Goal: Transaction & Acquisition: Download file/media

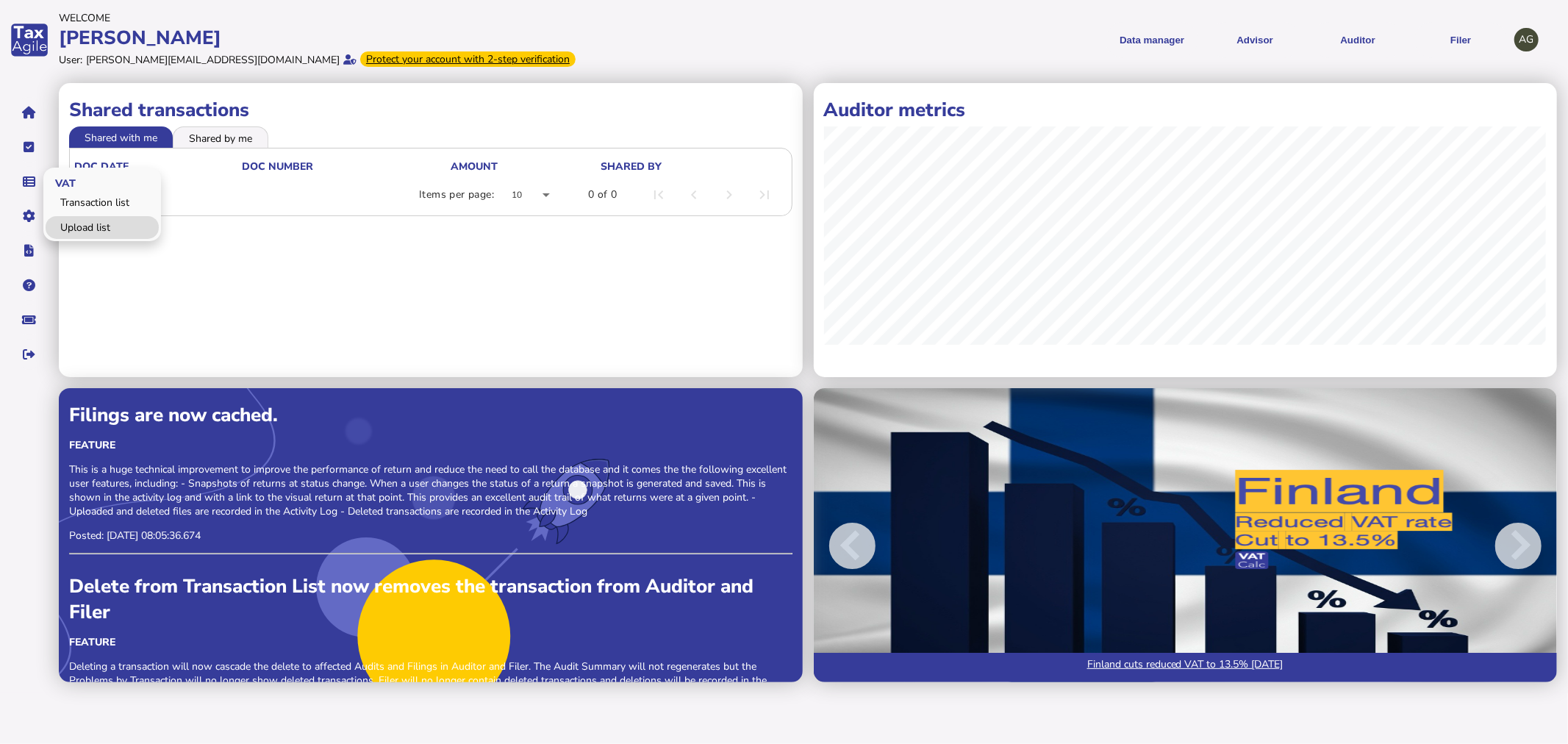
click at [106, 235] on link "Upload list" at bounding box center [102, 227] width 113 height 23
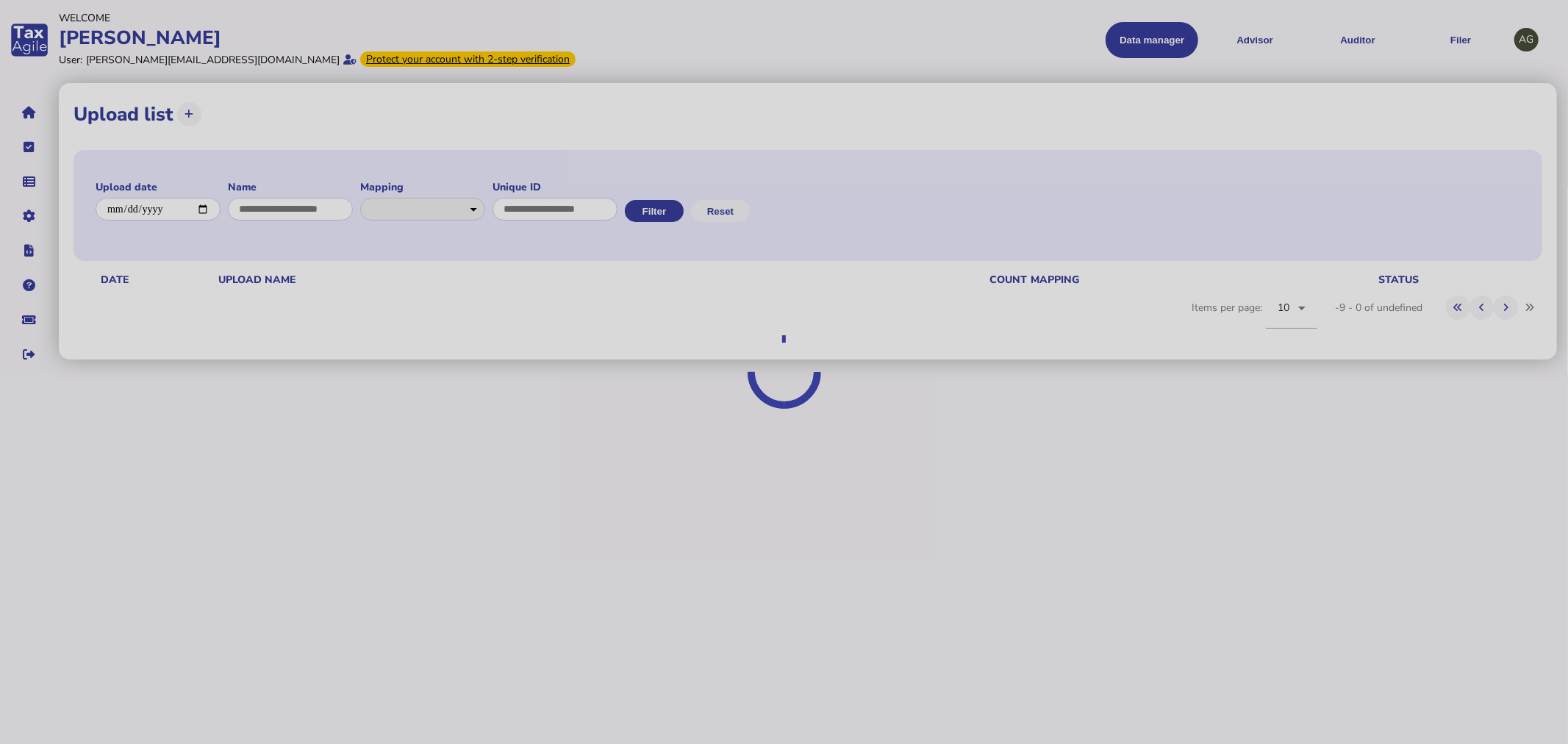
select select
select select "**********"
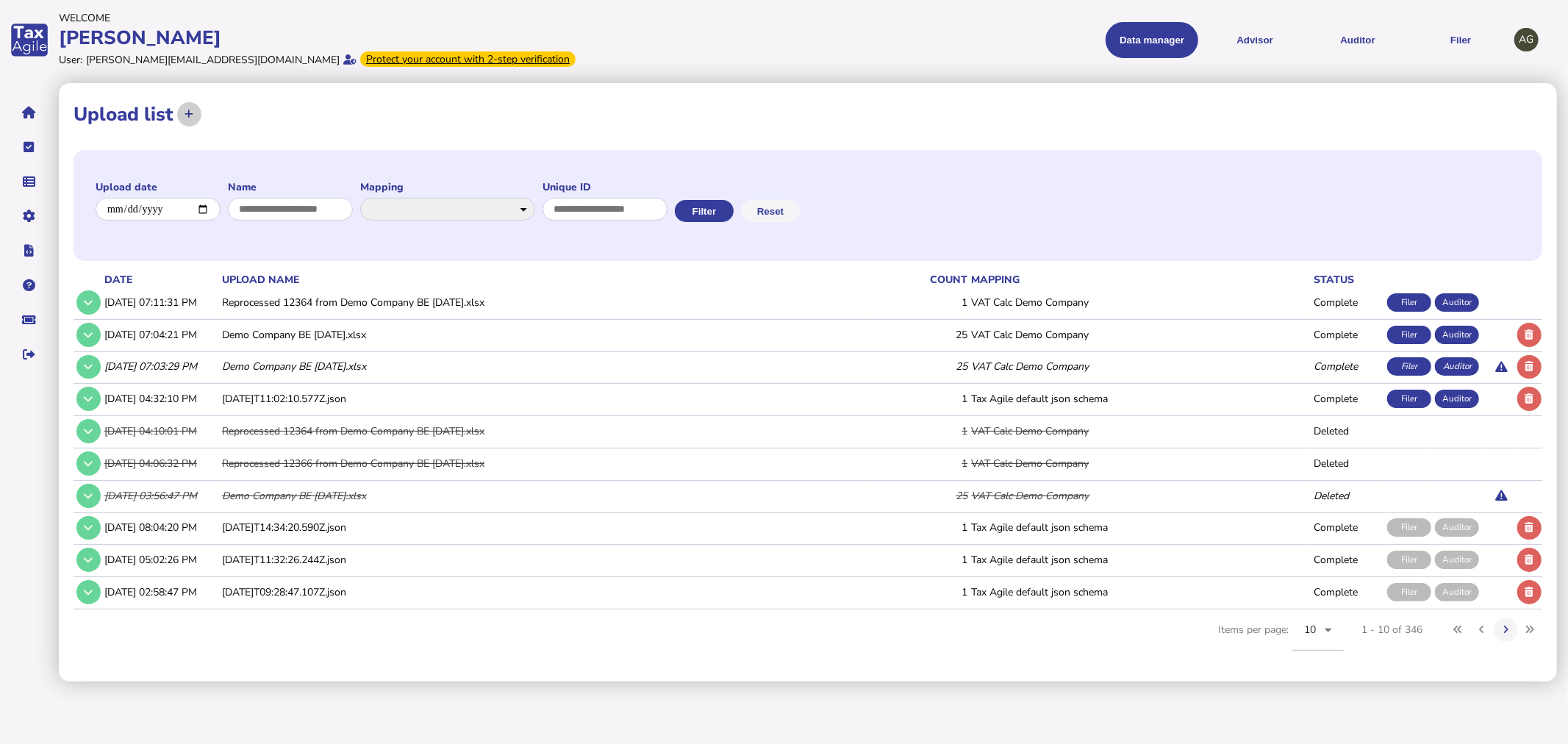
click at [191, 118] on icon at bounding box center [188, 114] width 9 height 10
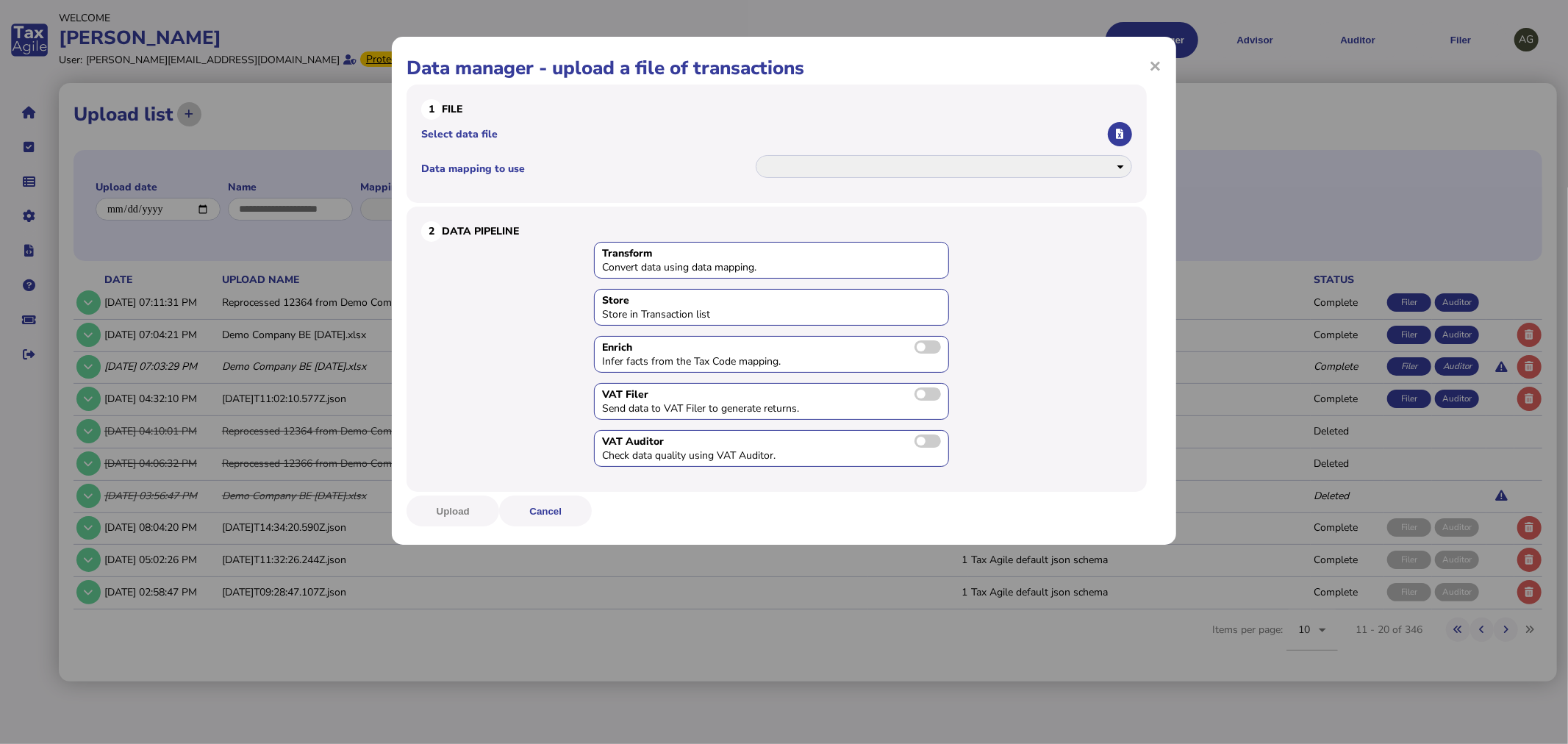
select select
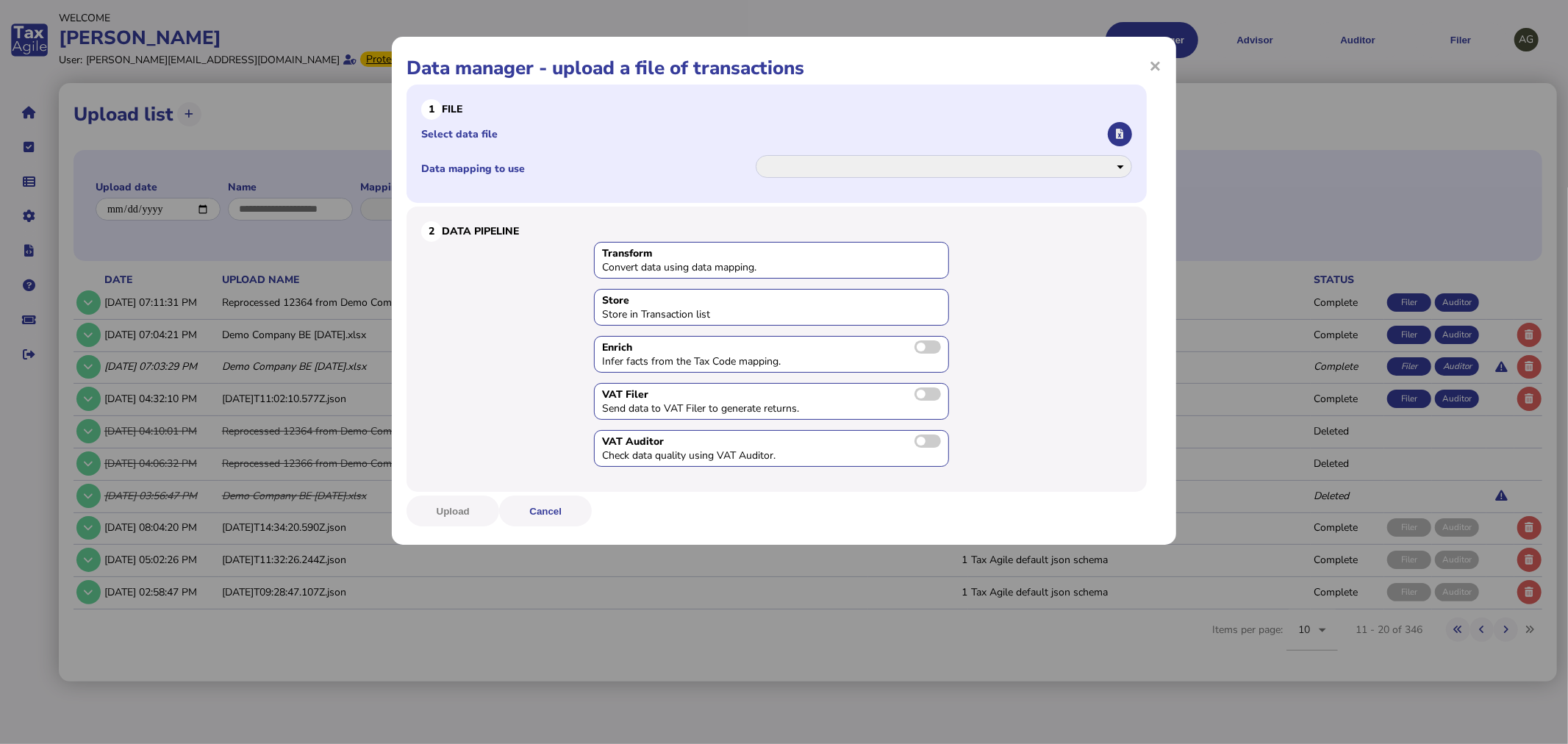
click at [1126, 134] on button "button" at bounding box center [1120, 134] width 25 height 25
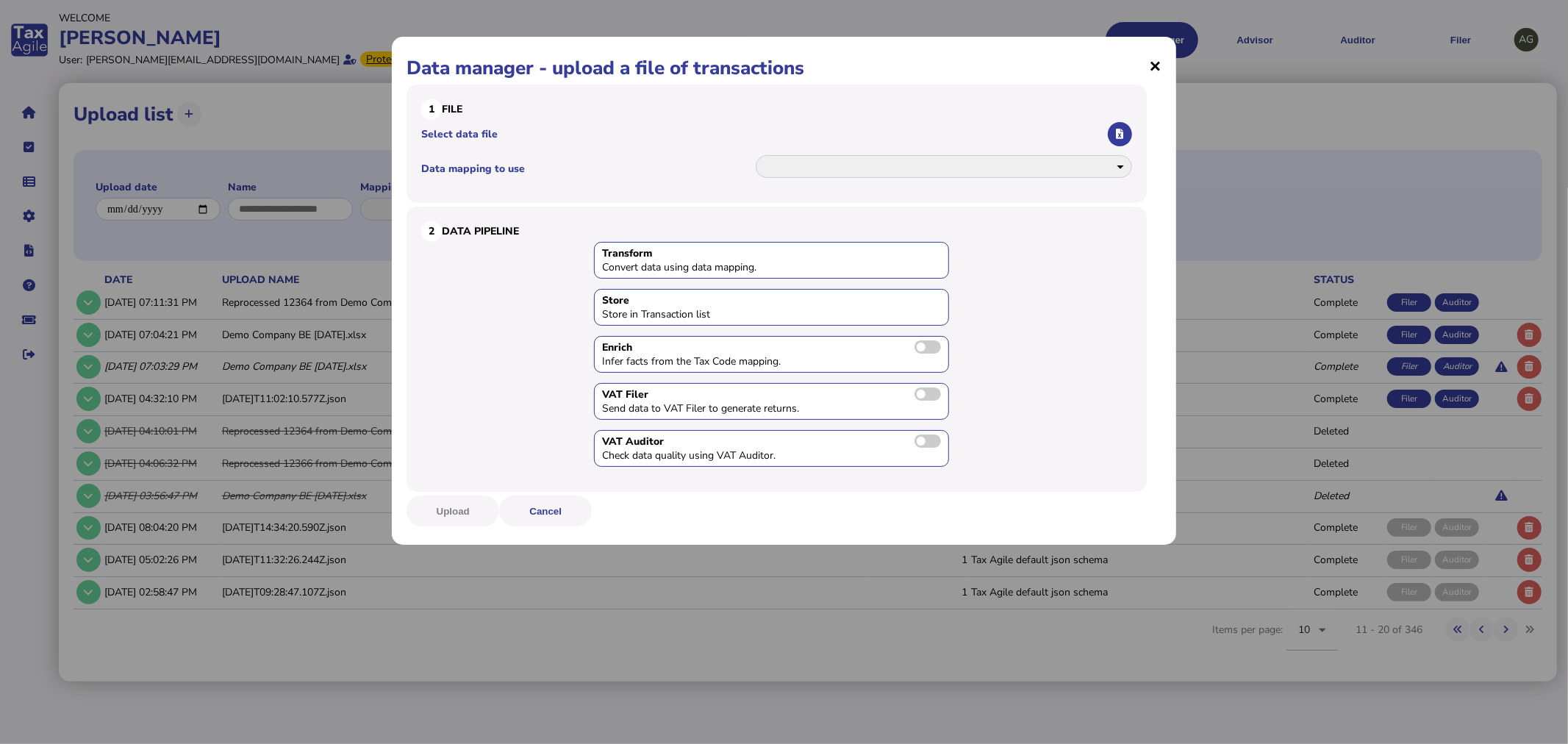
click at [1156, 63] on span "×" at bounding box center [1154, 65] width 12 height 28
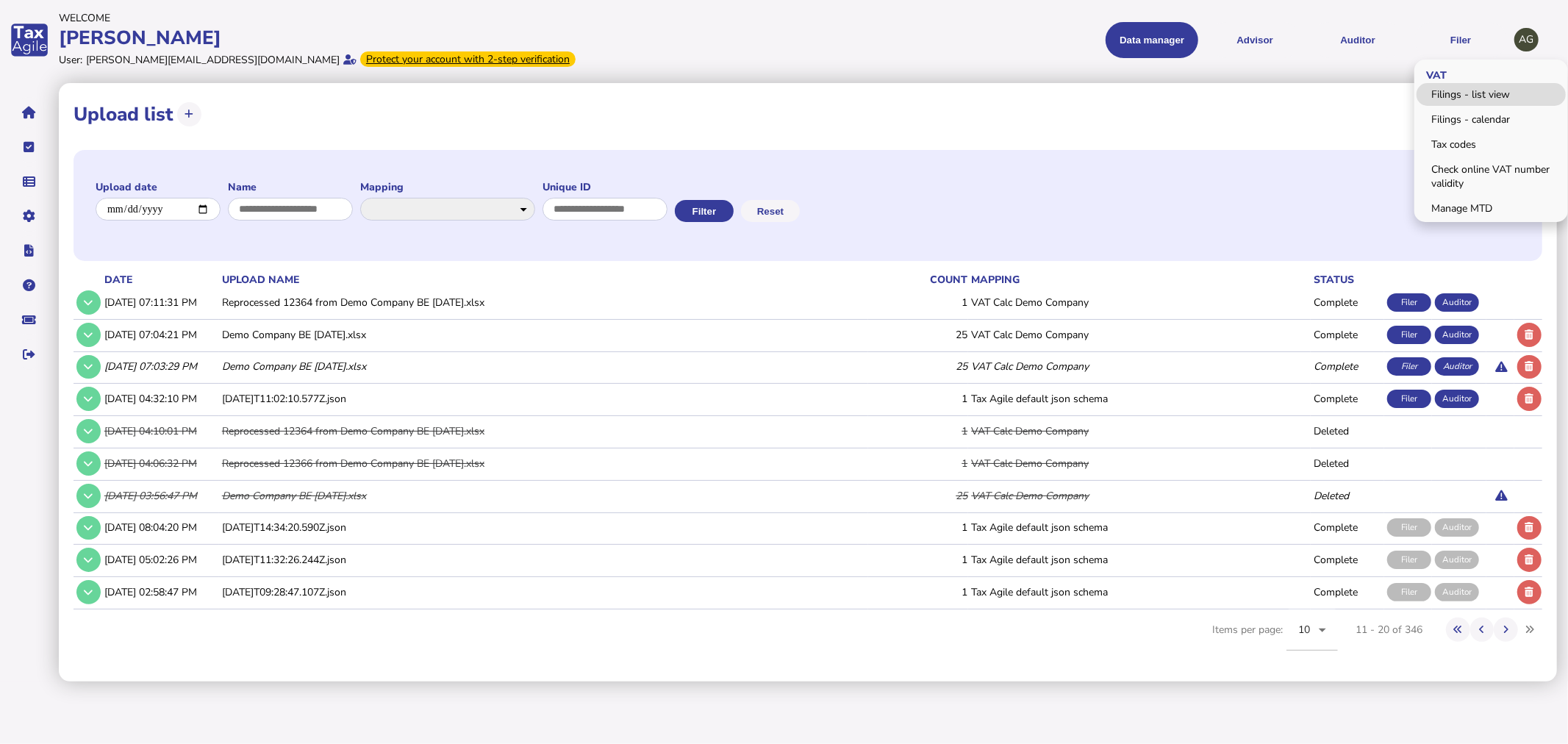
click at [1479, 86] on link "Filings - list view" at bounding box center [1491, 94] width 149 height 23
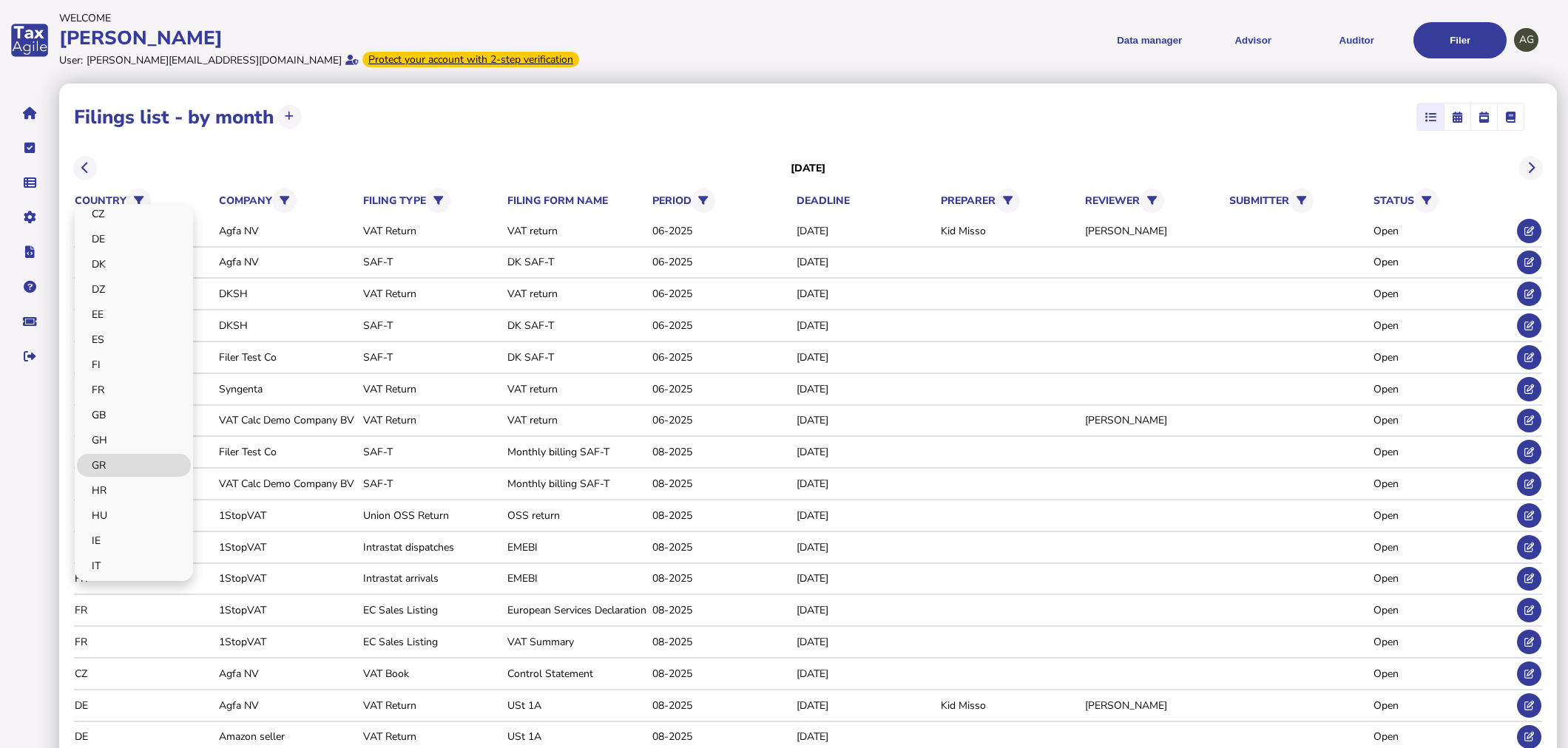
scroll to position [328, 0]
click at [126, 431] on link "HU" at bounding box center [133, 433] width 114 height 23
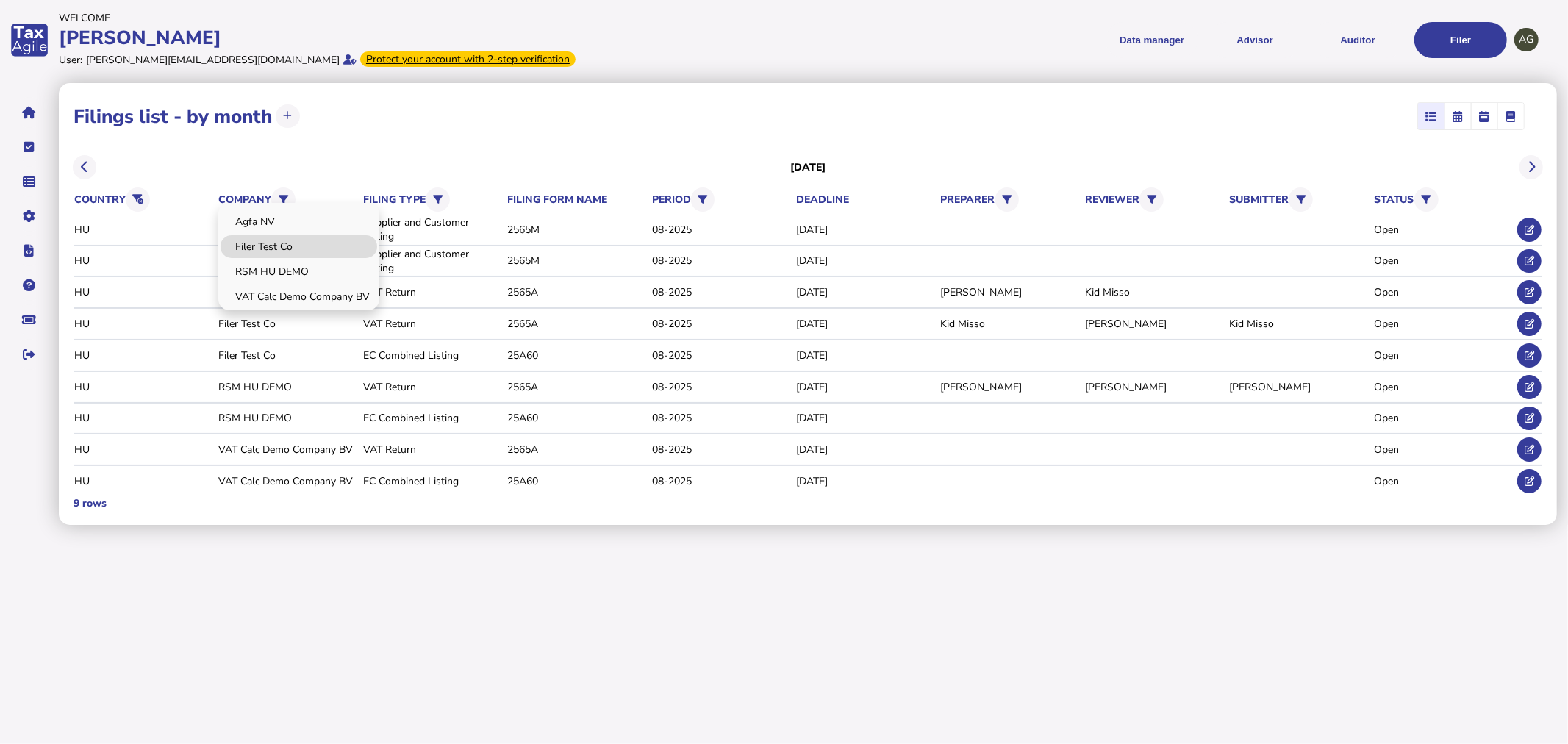
click at [277, 248] on link "Filer Test Co" at bounding box center [299, 246] width 157 height 23
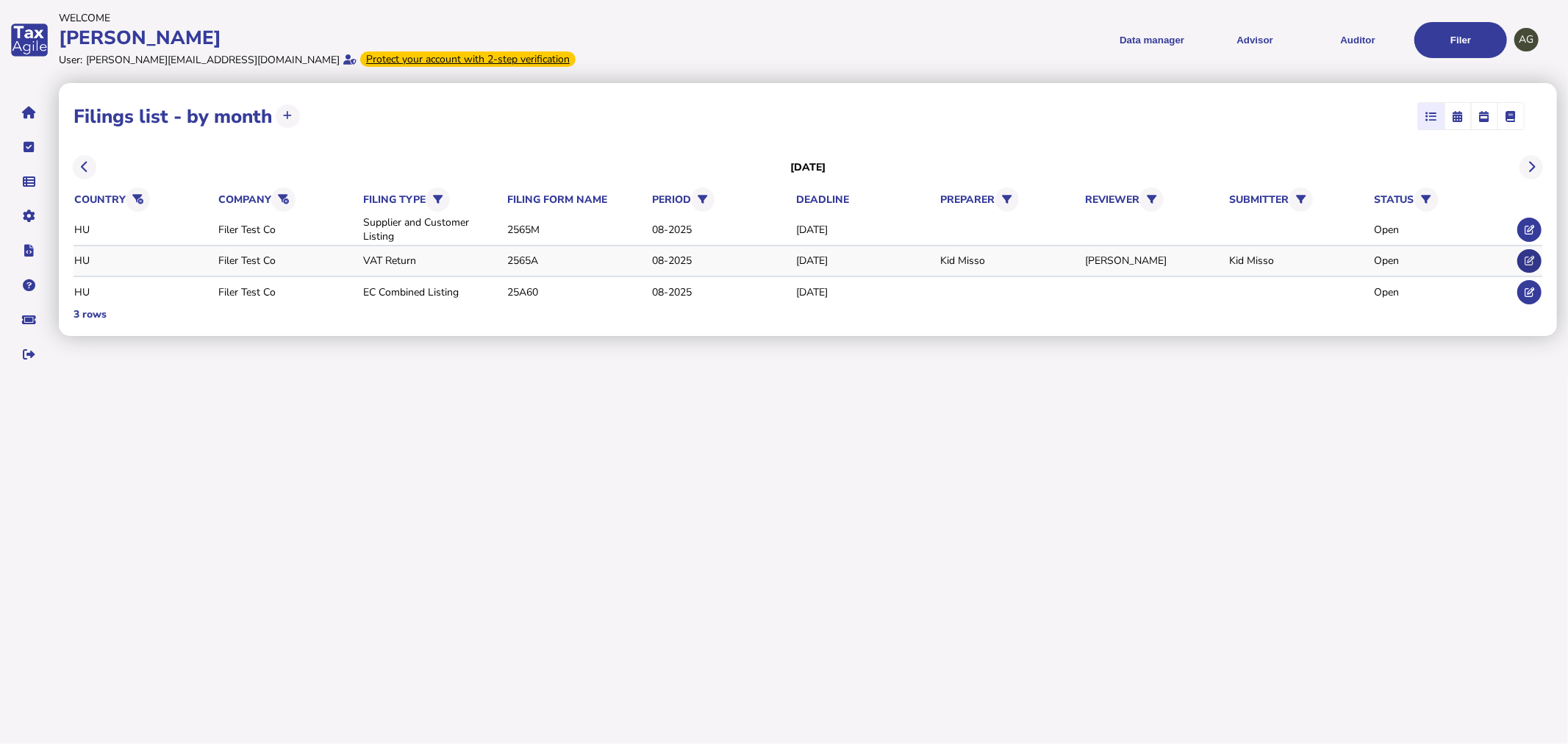
click at [1529, 265] on button at bounding box center [1530, 262] width 25 height 25
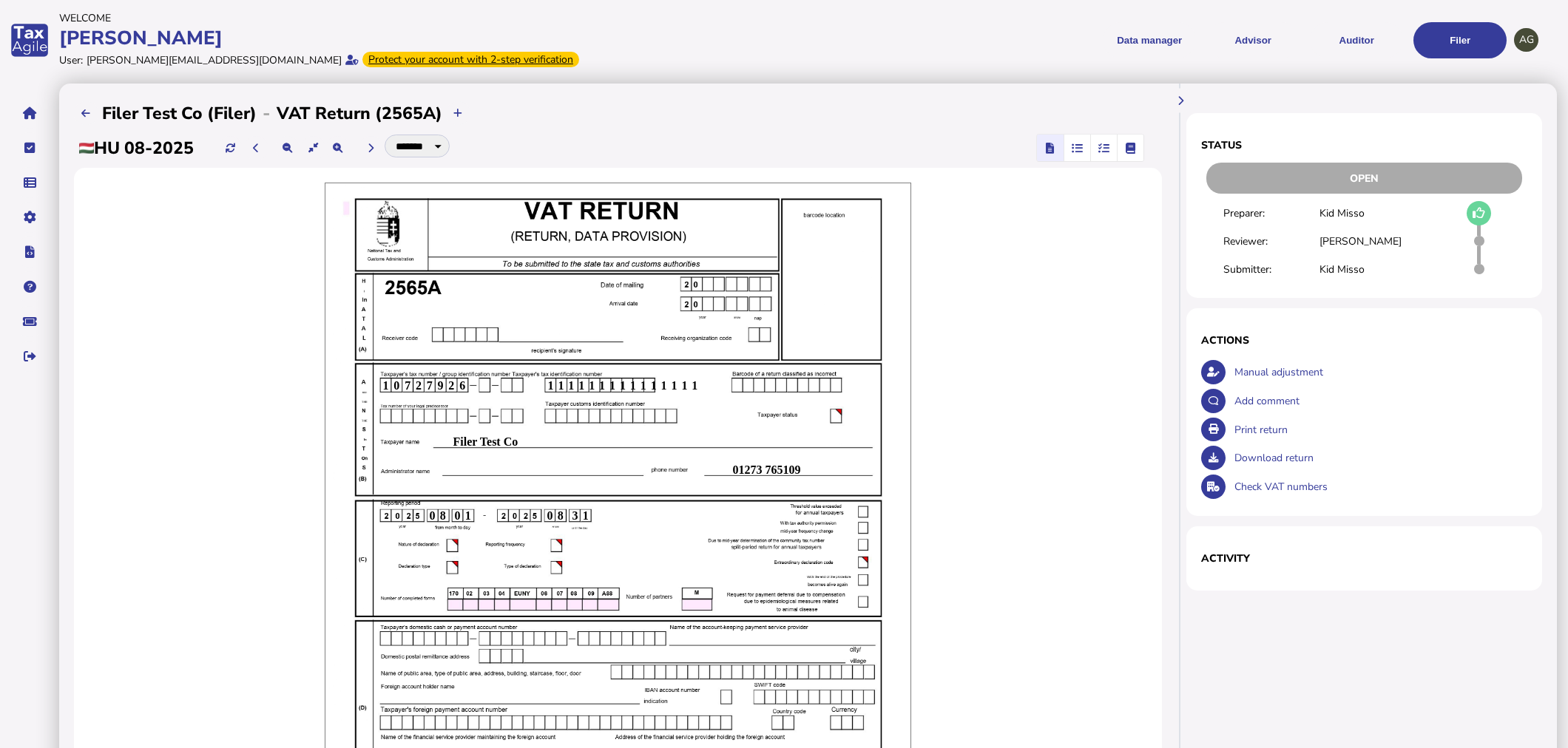
click at [1303, 452] on div "Download return" at bounding box center [1379, 458] width 297 height 29
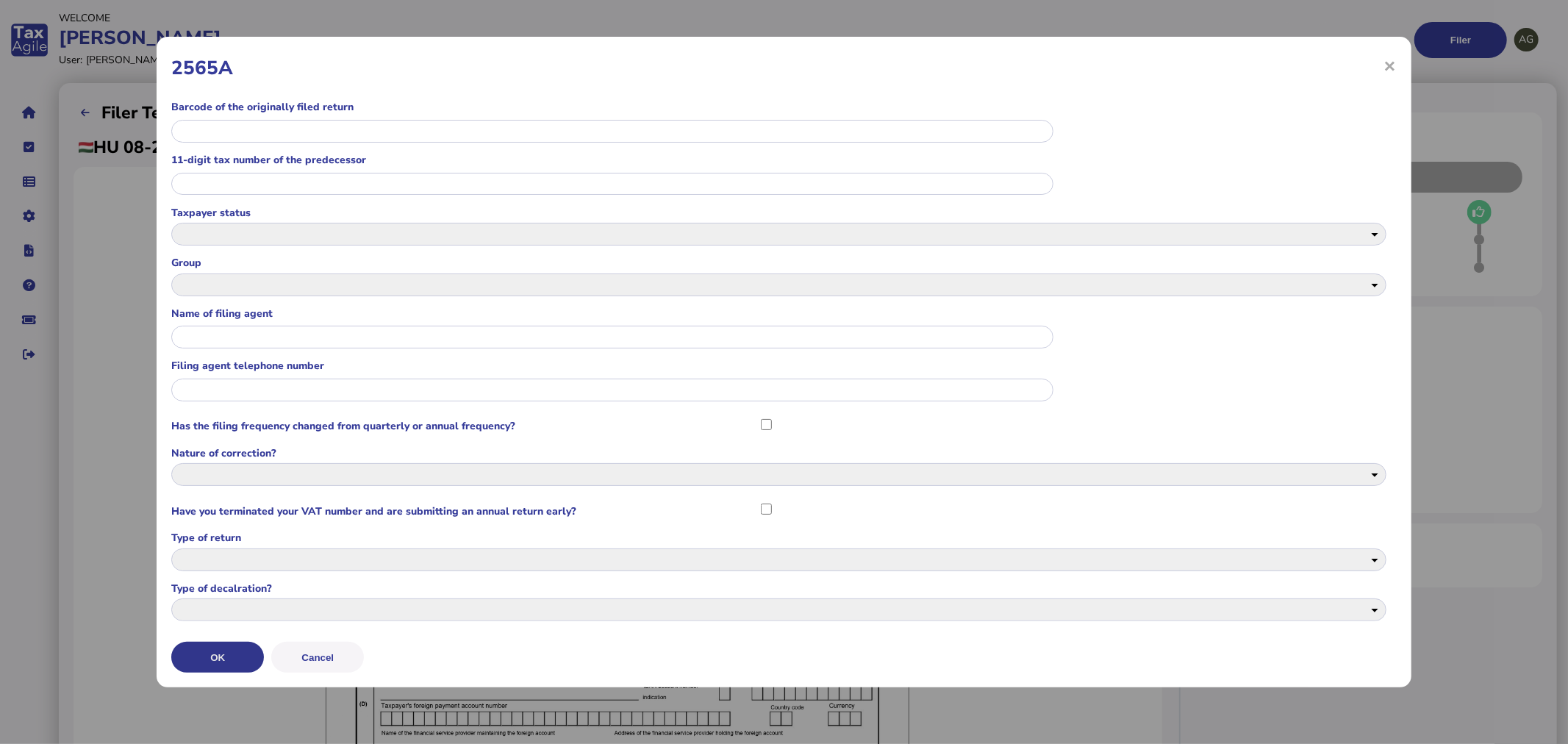
click at [225, 666] on button "OK" at bounding box center [217, 657] width 92 height 30
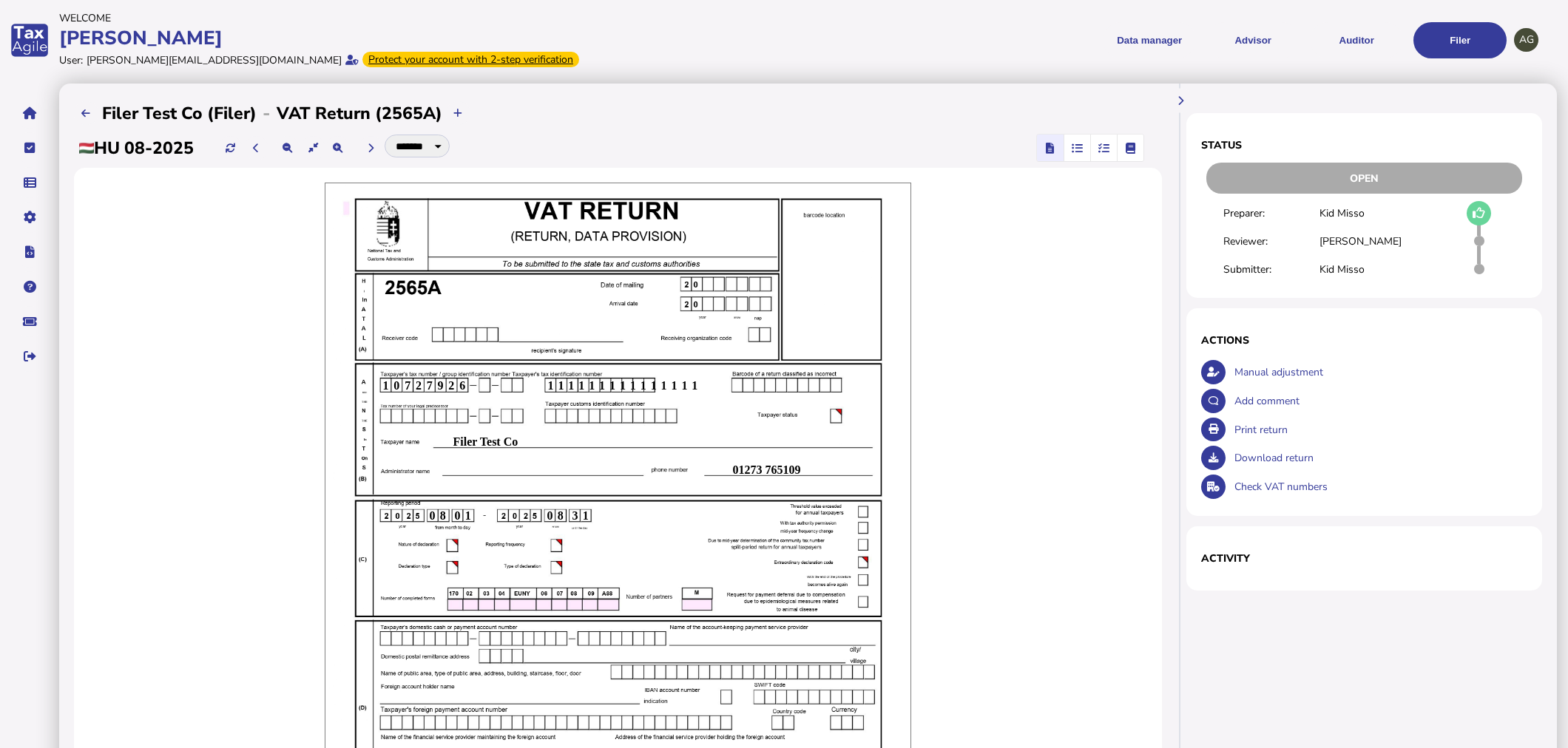
click at [1275, 461] on div "Download return" at bounding box center [1379, 458] width 297 height 29
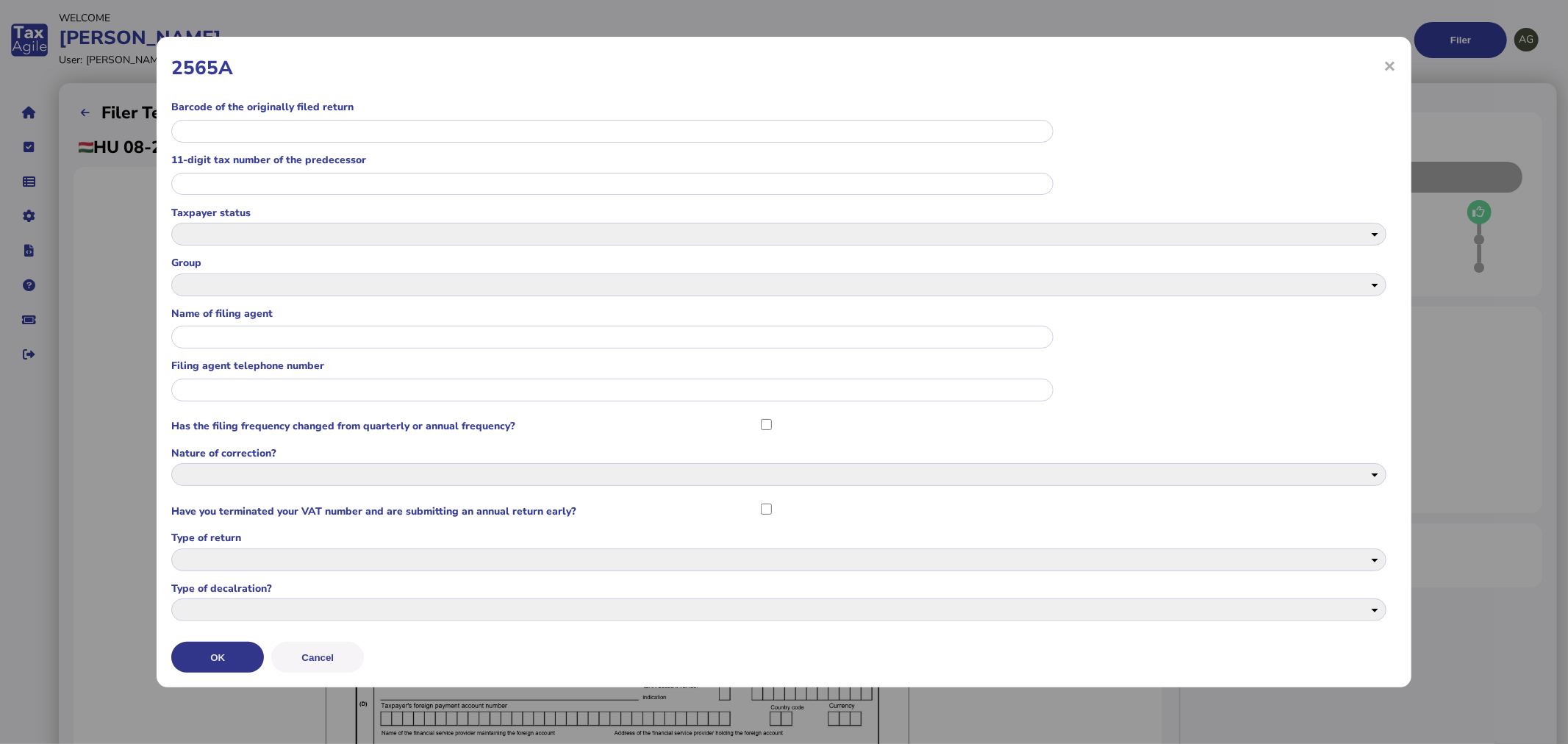
click at [225, 643] on button "OK" at bounding box center [217, 657] width 92 height 30
